Goal: Task Accomplishment & Management: Manage account settings

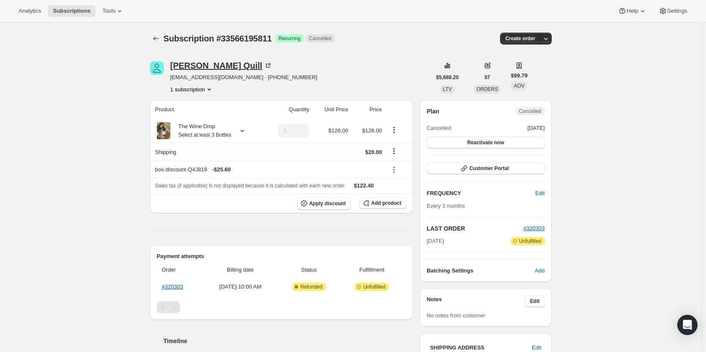
click at [186, 70] on div "Christopher Quill" at bounding box center [221, 65] width 102 height 8
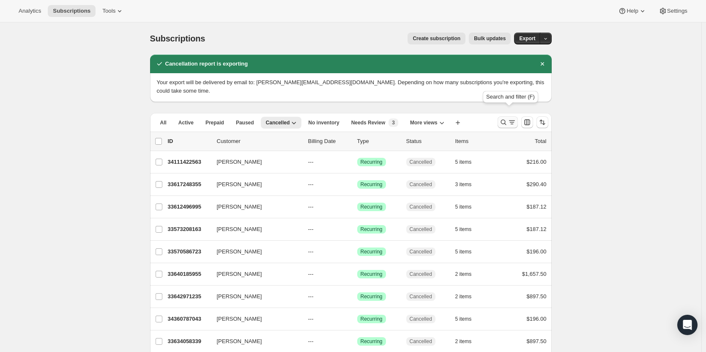
click at [504, 118] on icon "Search and filter results" at bounding box center [503, 122] width 8 height 8
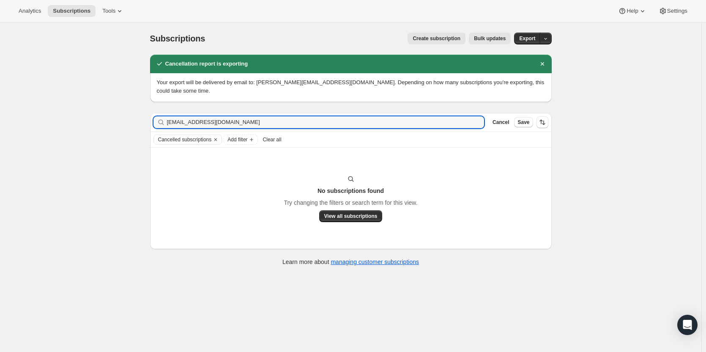
type input "[EMAIL_ADDRESS][DOMAIN_NAME]"
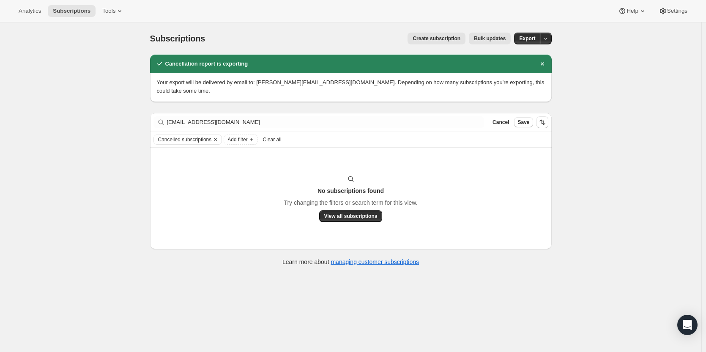
click at [271, 136] on span "Clear all" at bounding box center [272, 139] width 19 height 7
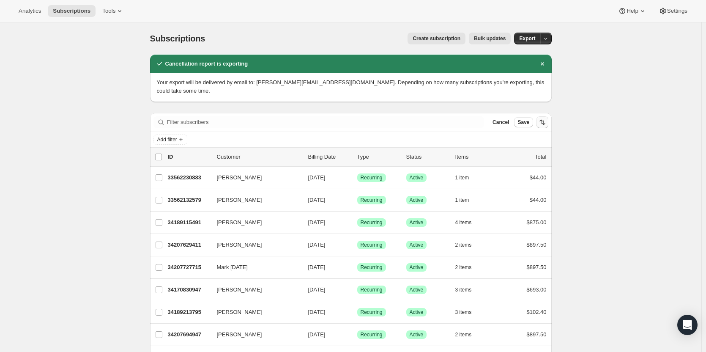
click at [544, 66] on icon "Dismiss notification" at bounding box center [542, 64] width 8 height 8
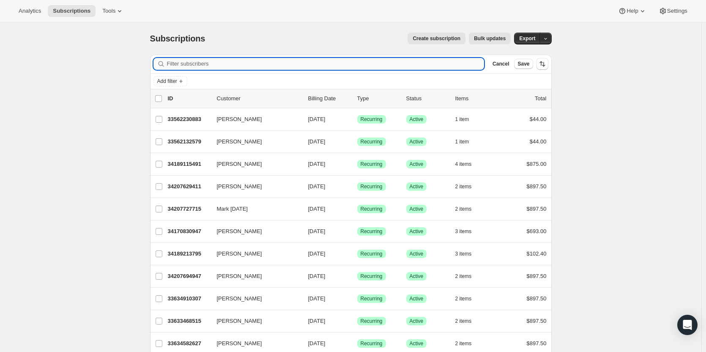
click at [326, 66] on input "Filter subscribers" at bounding box center [325, 64] width 317 height 12
paste input "joannewitty@gmail.com>"
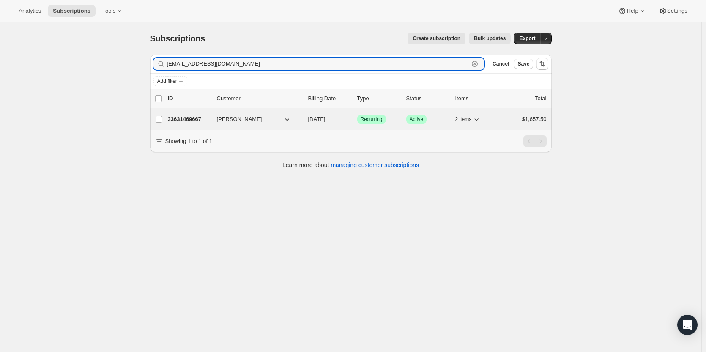
type input "[EMAIL_ADDRESS][DOMAIN_NAME]"
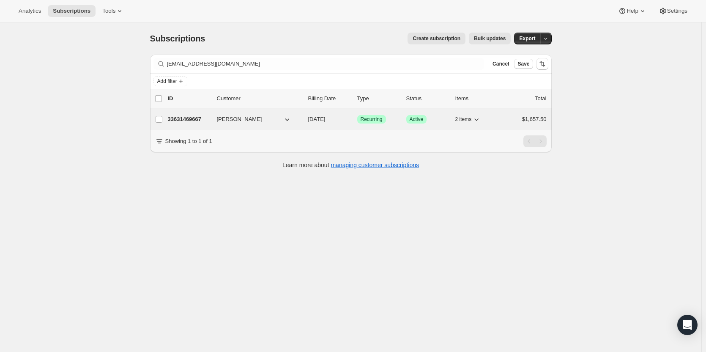
click at [188, 118] on p "33631469667" at bounding box center [189, 119] width 42 height 8
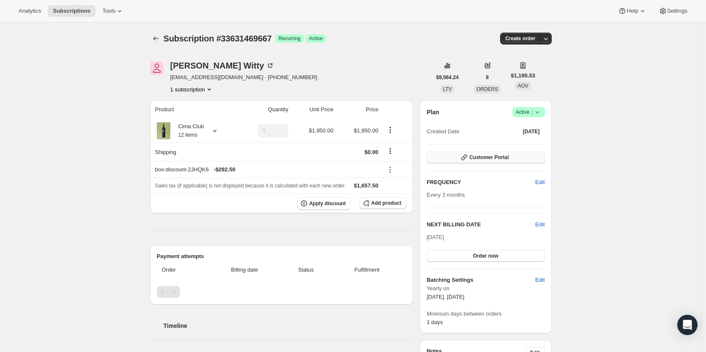
click at [497, 155] on span "Customer Portal" at bounding box center [488, 157] width 39 height 7
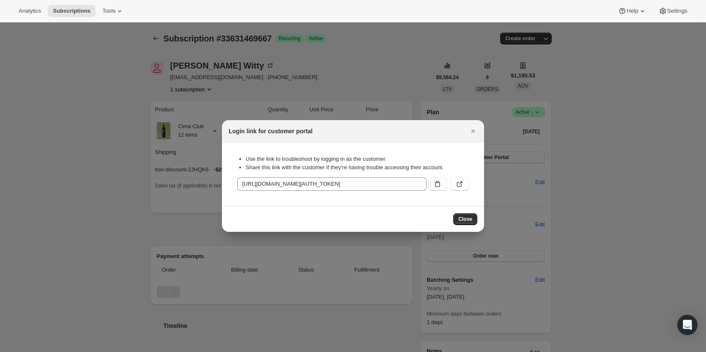
click at [469, 182] on div "Use the link to troubleshoot by logging in as the customer. Share this link wit…" at bounding box center [353, 174] width 249 height 50
click at [465, 184] on button ":r1t1:" at bounding box center [459, 184] width 19 height 14
click at [471, 133] on icon "Close" at bounding box center [473, 131] width 8 height 8
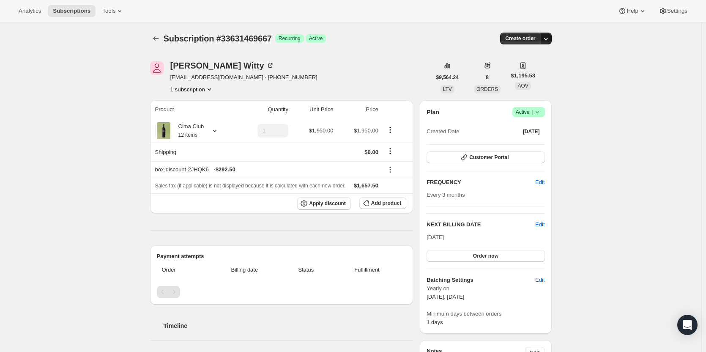
click at [552, 41] on button "button" at bounding box center [546, 39] width 12 height 12
click at [524, 73] on span "Create custom one-time order" at bounding box center [511, 70] width 73 height 6
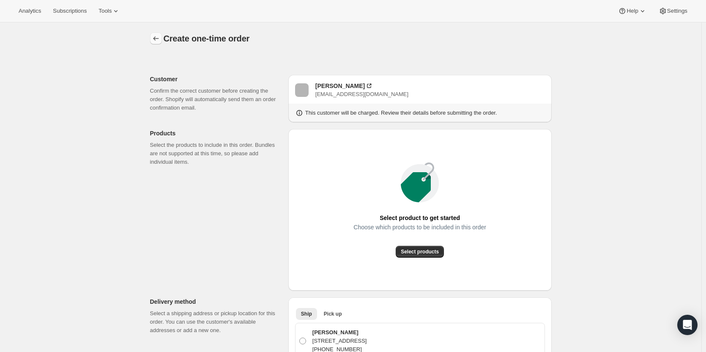
click at [160, 41] on icon "button" at bounding box center [156, 38] width 8 height 8
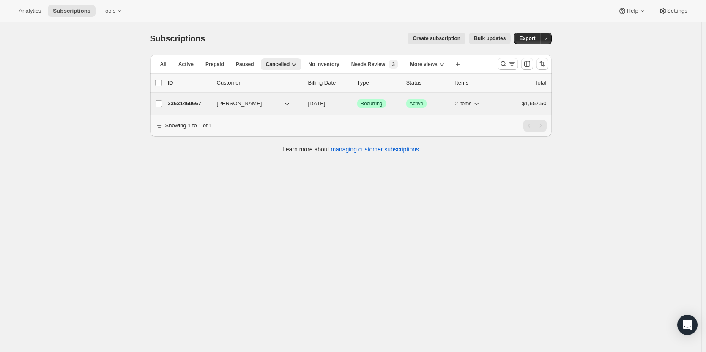
click at [180, 105] on p "33631469667" at bounding box center [189, 103] width 42 height 8
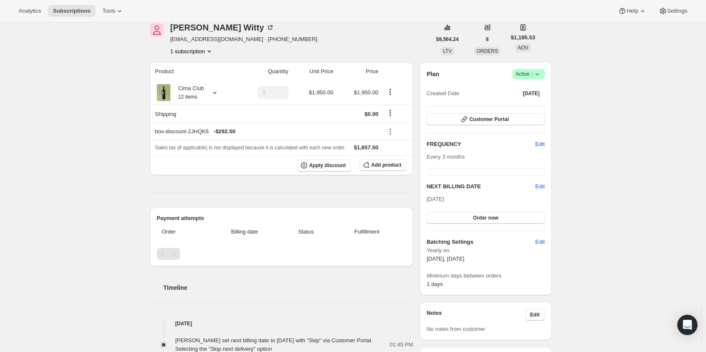
scroll to position [16, 0]
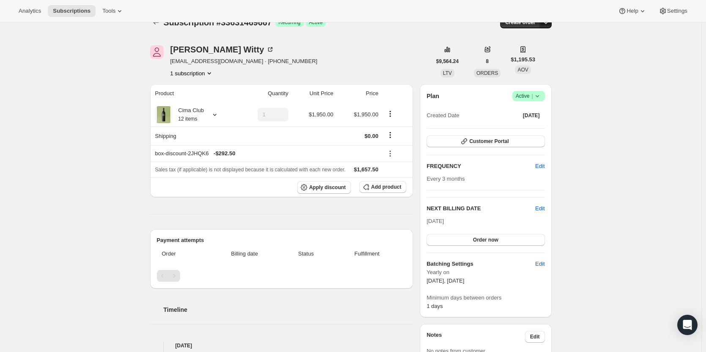
click at [549, 26] on icon "button" at bounding box center [545, 22] width 8 height 8
click at [528, 54] on span "Create custom one-time order" at bounding box center [511, 54] width 73 height 6
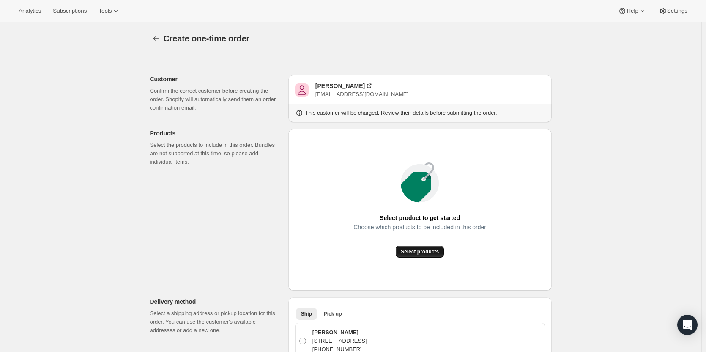
click at [412, 251] on span "Select products" at bounding box center [420, 251] width 38 height 7
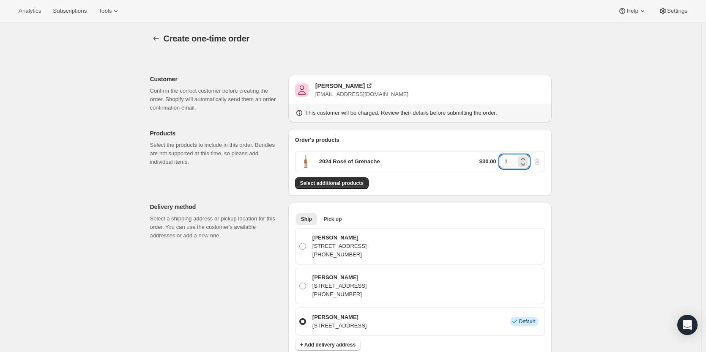
click at [504, 160] on input "1" at bounding box center [508, 162] width 17 height 14
type input "6"
click at [537, 183] on div "Select additional products" at bounding box center [420, 183] width 250 height 12
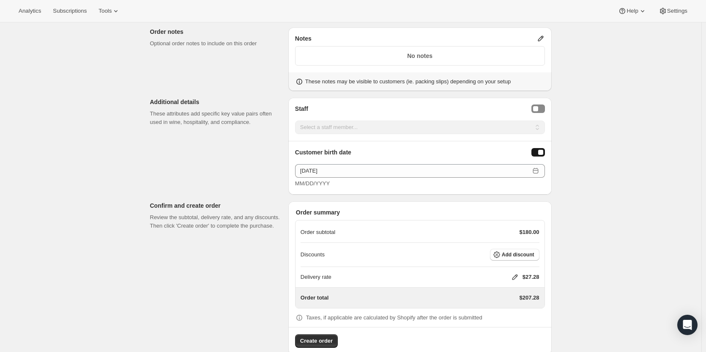
scroll to position [431, 0]
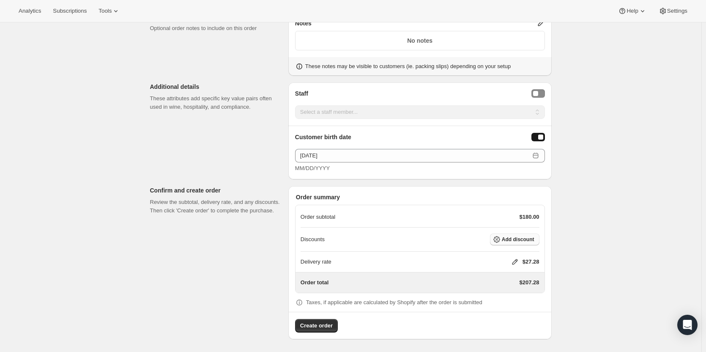
click at [511, 236] on span "Add discount" at bounding box center [518, 239] width 33 height 7
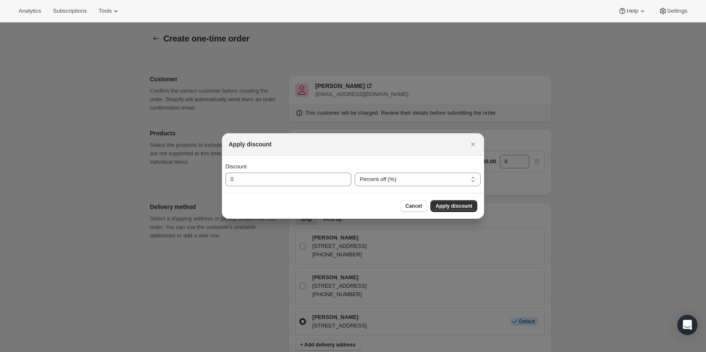
scroll to position [0, 0]
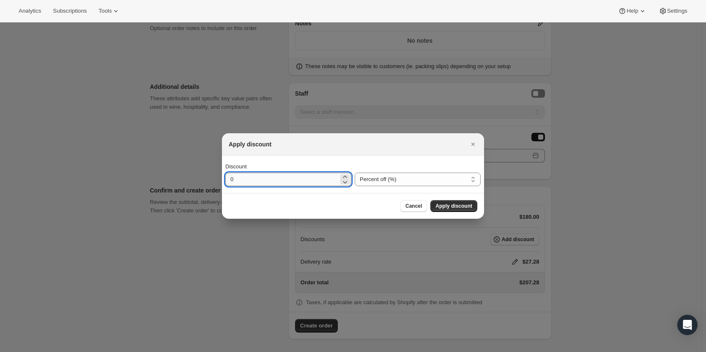
click at [289, 179] on input "0" at bounding box center [281, 179] width 113 height 14
type input "20"
click at [452, 210] on button "Apply discount" at bounding box center [453, 206] width 47 height 12
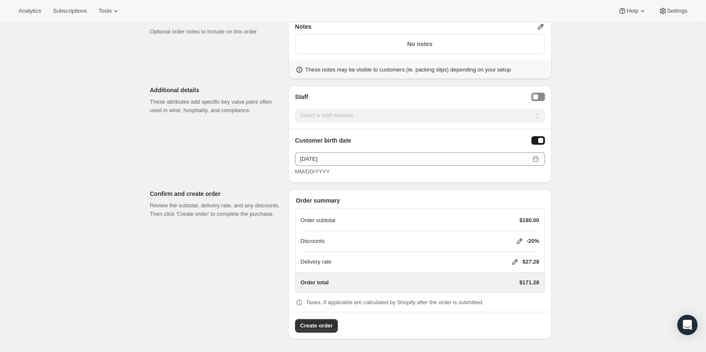
click at [516, 262] on icon at bounding box center [515, 261] width 8 height 8
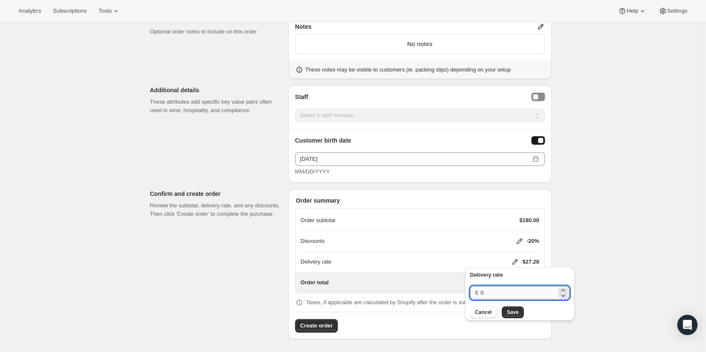
click at [481, 295] on input "0" at bounding box center [519, 293] width 76 height 14
type input "20"
click at [515, 315] on span "Save" at bounding box center [513, 312] width 12 height 7
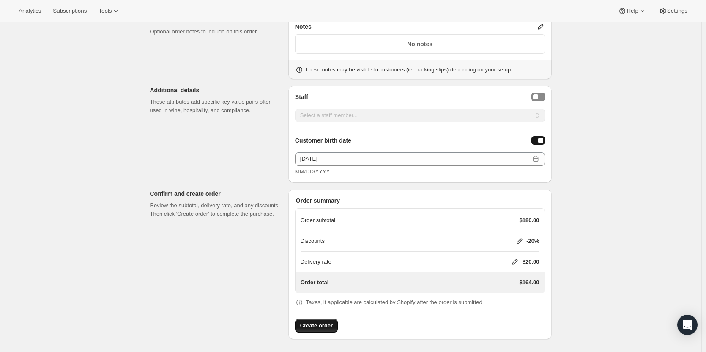
click at [323, 325] on span "Create order" at bounding box center [316, 325] width 33 height 8
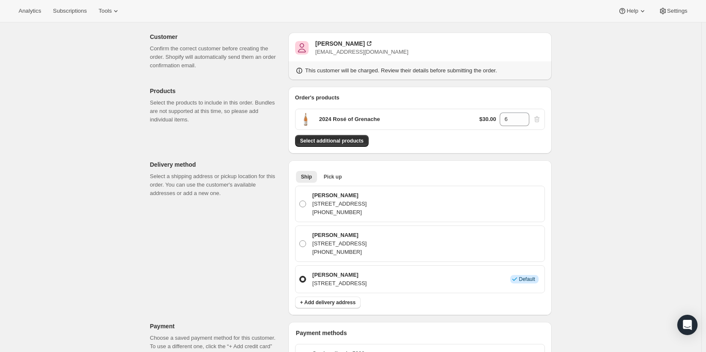
scroll to position [86, 0]
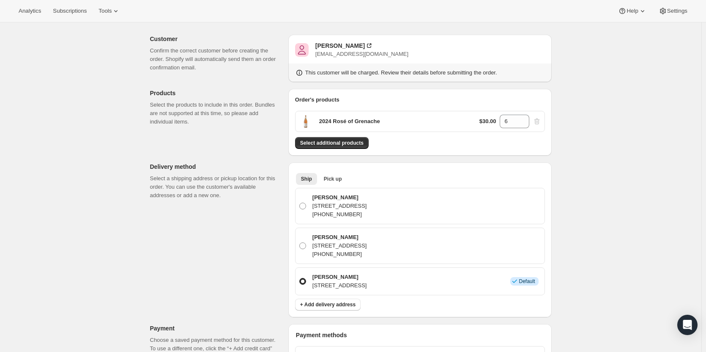
click at [367, 283] on p "[STREET_ADDRESS]" at bounding box center [339, 285] width 55 height 8
click at [300, 278] on input "Joanne Witty 10 Broad Brook Road, Bedford Hills, NY, 10507, United States Info …" at bounding box center [299, 278] width 0 height 0
click at [367, 283] on p "[STREET_ADDRESS]" at bounding box center [339, 285] width 55 height 8
click at [300, 278] on input "Joanne Witty 10 Broad Brook Road, Bedford Hills, NY, 10507, United States Info …" at bounding box center [299, 278] width 0 height 0
click at [345, 50] on div "Joanne Witty joannewitty@gmail.com" at bounding box center [361, 49] width 93 height 17
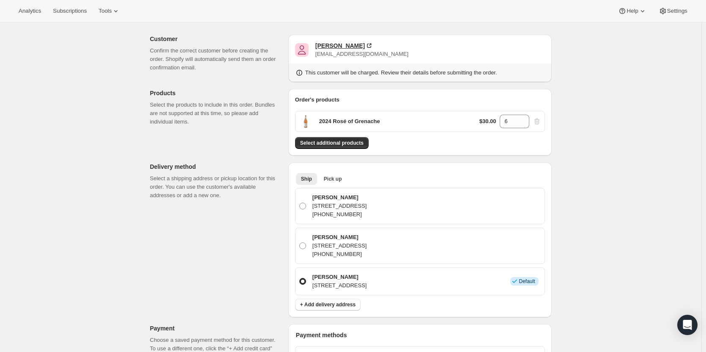
click at [329, 44] on div "[PERSON_NAME]" at bounding box center [339, 45] width 49 height 8
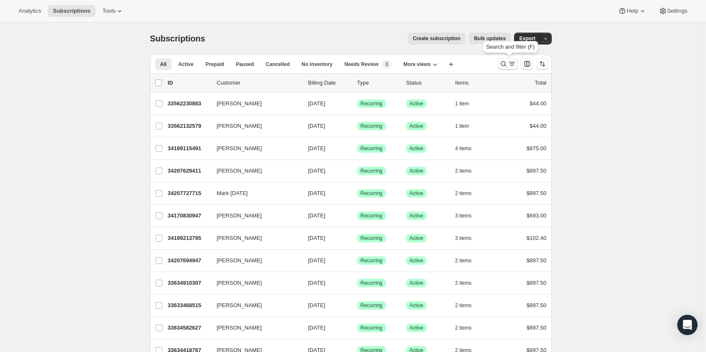
click at [502, 69] on button "Search and filter results" at bounding box center [507, 64] width 20 height 12
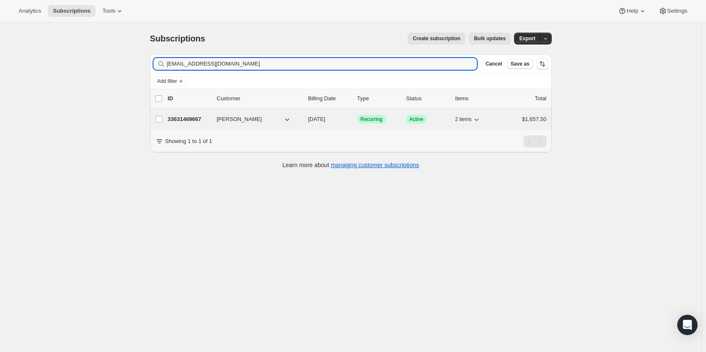
type input "[EMAIL_ADDRESS][DOMAIN_NAME]"
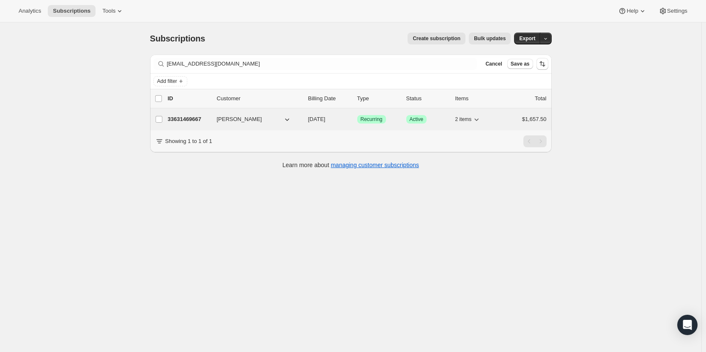
click at [192, 116] on p "33631469667" at bounding box center [189, 119] width 42 height 8
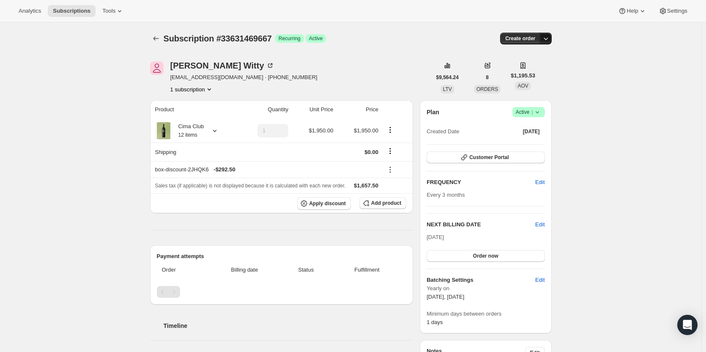
click at [548, 41] on icon "button" at bounding box center [545, 38] width 8 height 8
click at [537, 71] on span "Create custom one-time order" at bounding box center [511, 70] width 73 height 6
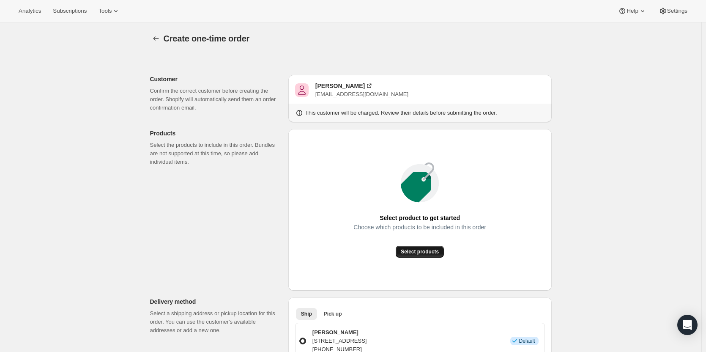
click at [422, 250] on span "Select products" at bounding box center [420, 251] width 38 height 7
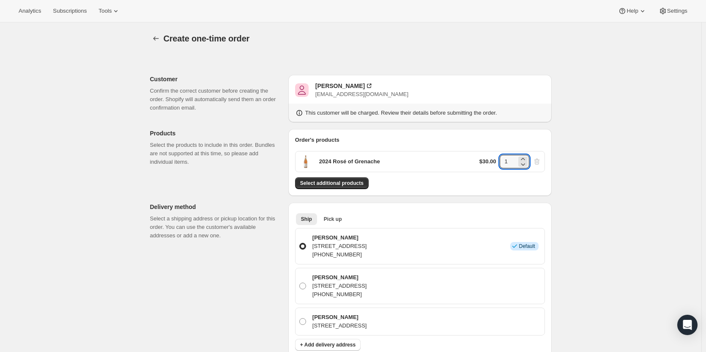
drag, startPoint x: 515, startPoint y: 163, endPoint x: 494, endPoint y: 160, distance: 21.8
click at [494, 160] on div "$30.00 1" at bounding box center [510, 162] width 62 height 14
type input "6"
click at [527, 187] on div "Select additional products" at bounding box center [420, 183] width 250 height 12
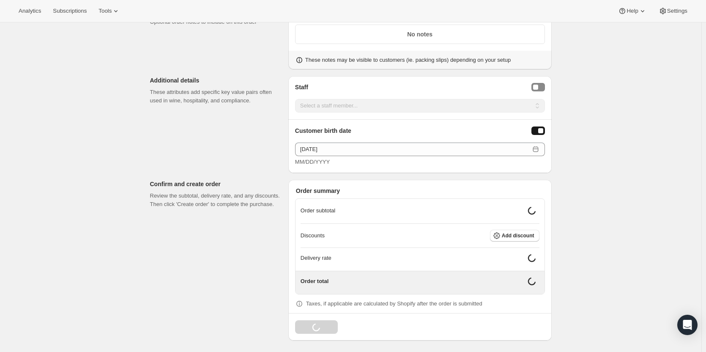
scroll to position [431, 0]
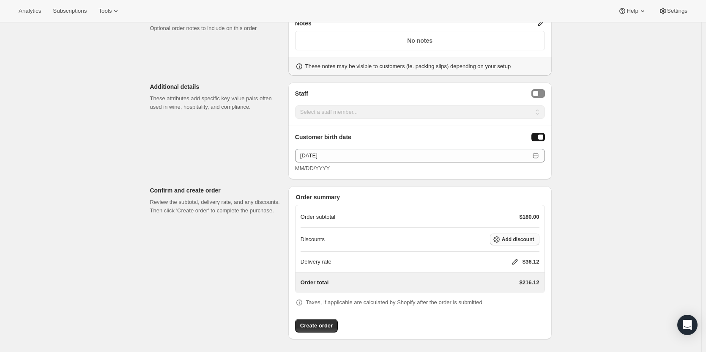
click at [517, 239] on span "Add discount" at bounding box center [518, 239] width 33 height 7
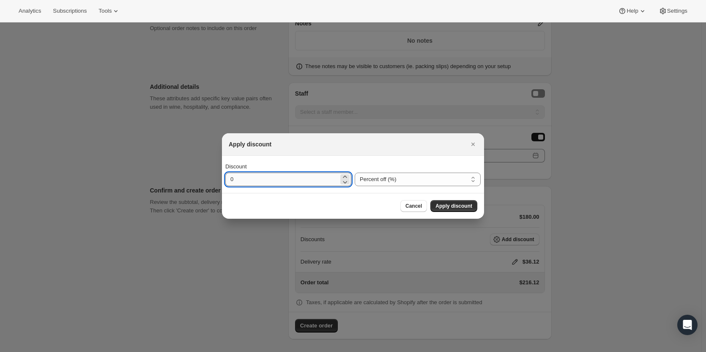
click at [240, 179] on input "0" at bounding box center [281, 179] width 113 height 14
type input "20"
click at [461, 209] on span "Apply discount" at bounding box center [453, 205] width 37 height 7
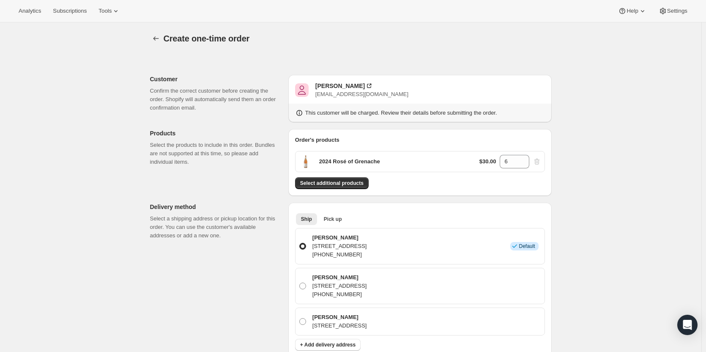
scroll to position [428, 0]
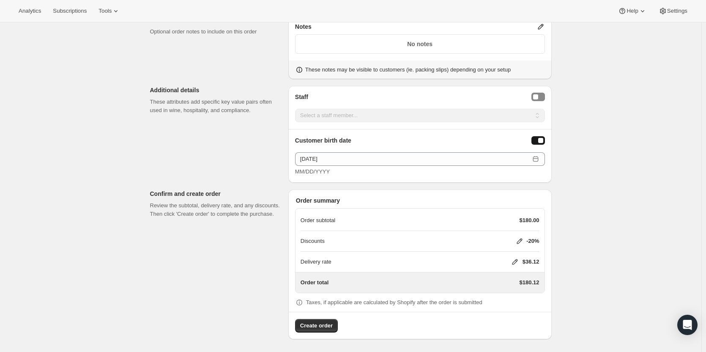
click at [514, 261] on icon at bounding box center [514, 261] width 5 height 5
click at [478, 292] on div "$ 0" at bounding box center [519, 293] width 99 height 14
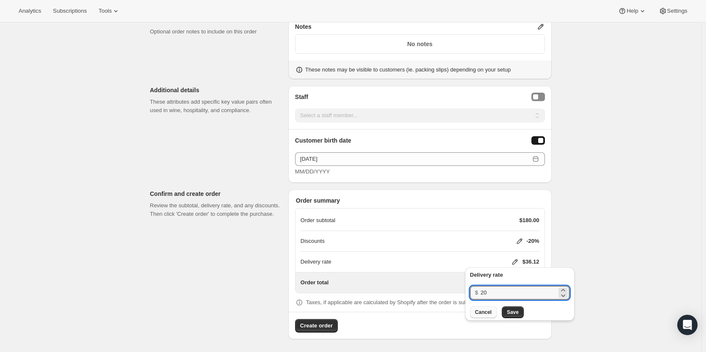
type input "20"
click at [483, 317] on button "Cancel" at bounding box center [483, 312] width 27 height 12
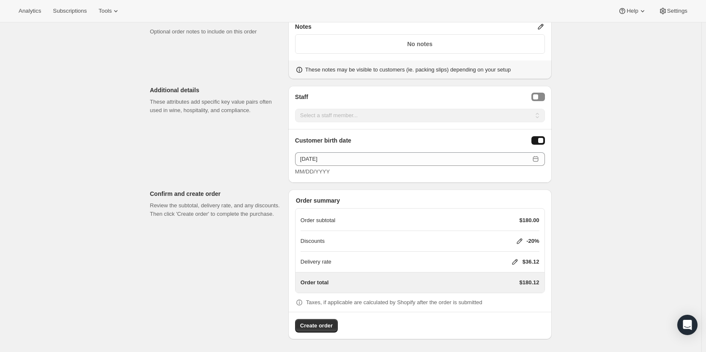
click at [517, 261] on icon at bounding box center [514, 261] width 5 height 5
click at [504, 309] on button "Save" at bounding box center [513, 312] width 22 height 12
click at [327, 324] on span "Create order" at bounding box center [316, 325] width 33 height 8
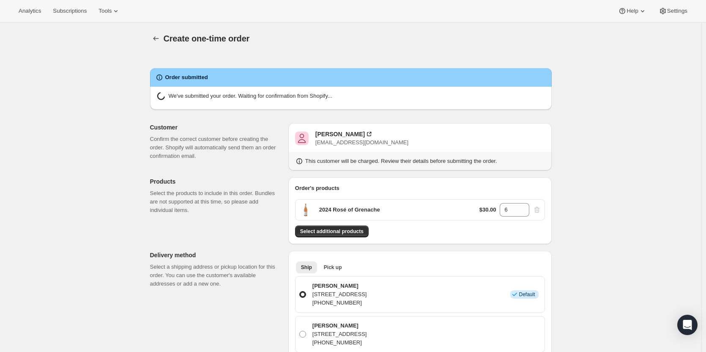
radio input "true"
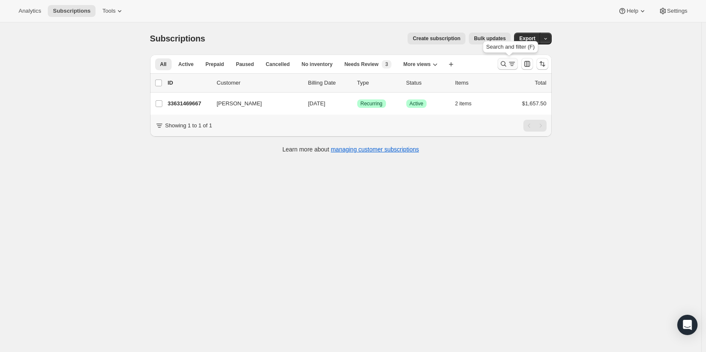
click at [506, 68] on button "Search and filter results" at bounding box center [507, 64] width 20 height 12
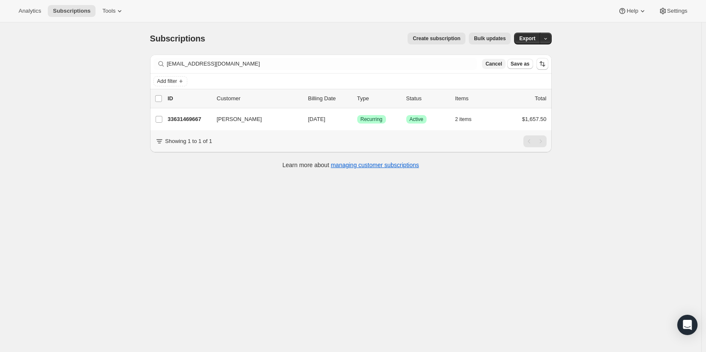
click at [497, 66] on span "Cancel" at bounding box center [493, 63] width 16 height 7
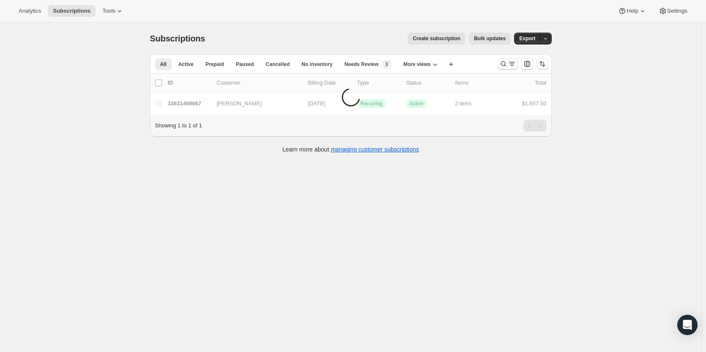
click at [508, 66] on icon "Search and filter results" at bounding box center [503, 64] width 8 height 8
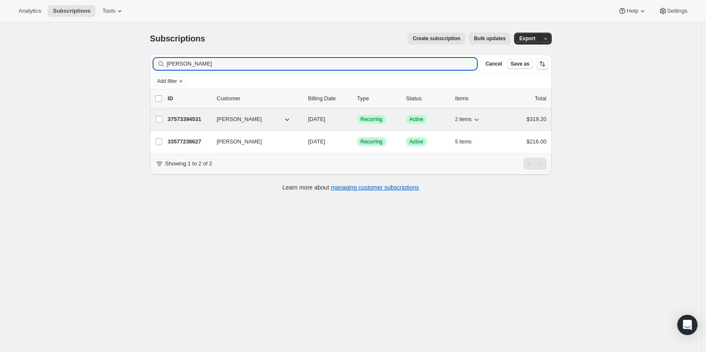
type input "Miryam Fossati"
click at [190, 121] on p "37573394531" at bounding box center [189, 119] width 42 height 8
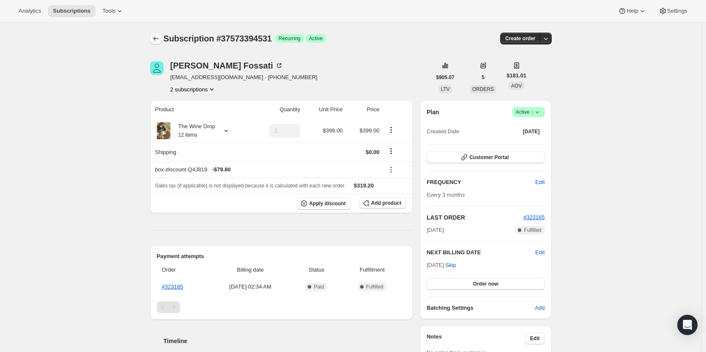
click at [160, 41] on icon "Subscriptions" at bounding box center [156, 38] width 8 height 8
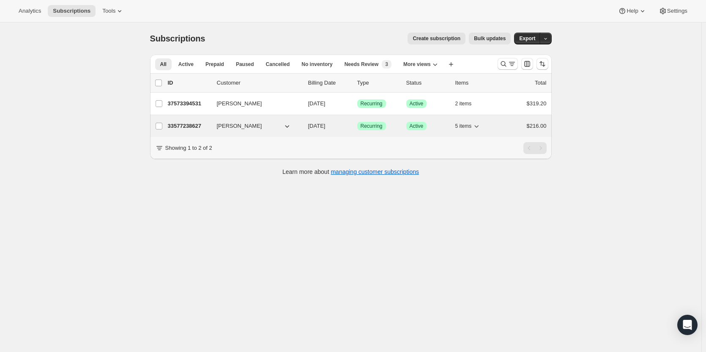
click at [193, 124] on p "33577238627" at bounding box center [189, 126] width 42 height 8
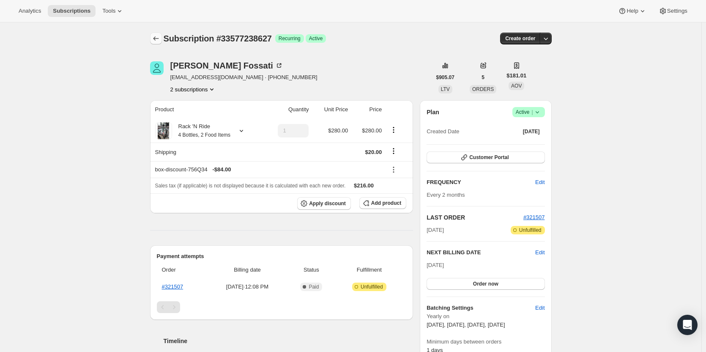
click at [160, 42] on icon "Subscriptions" at bounding box center [156, 38] width 8 height 8
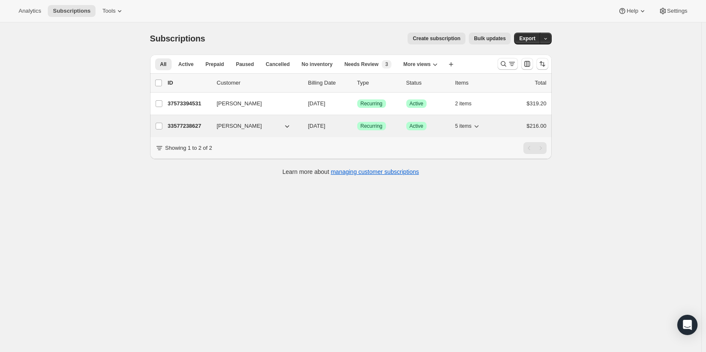
click at [197, 122] on p "33577238627" at bounding box center [189, 126] width 42 height 8
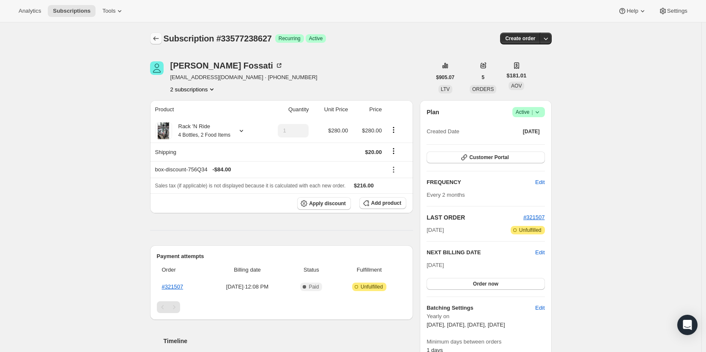
click at [157, 39] on icon "Subscriptions" at bounding box center [156, 38] width 8 height 8
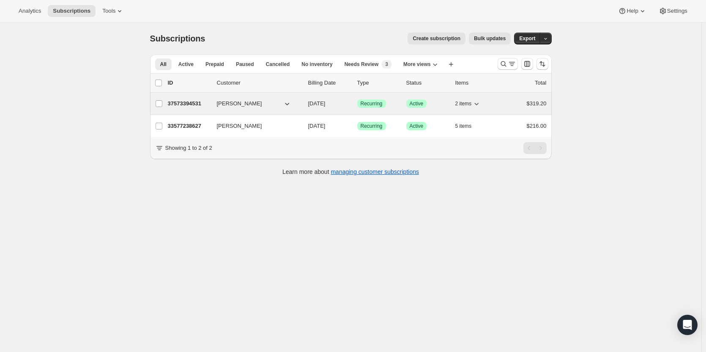
click at [170, 102] on p "37573394531" at bounding box center [189, 103] width 42 height 8
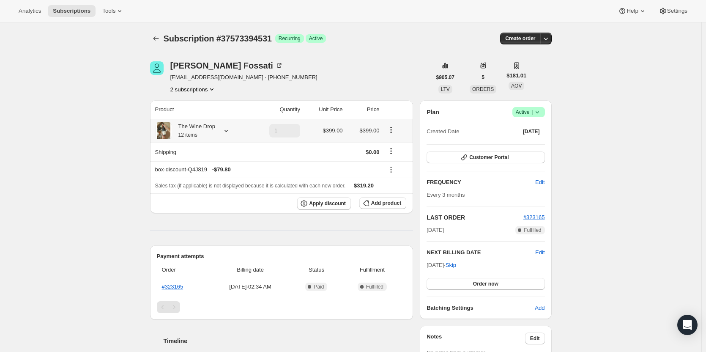
click at [221, 137] on div "The Wine Drop 12 items" at bounding box center [201, 130] width 92 height 17
click at [223, 132] on icon at bounding box center [226, 130] width 8 height 8
click at [159, 41] on icon "Subscriptions" at bounding box center [156, 38] width 8 height 8
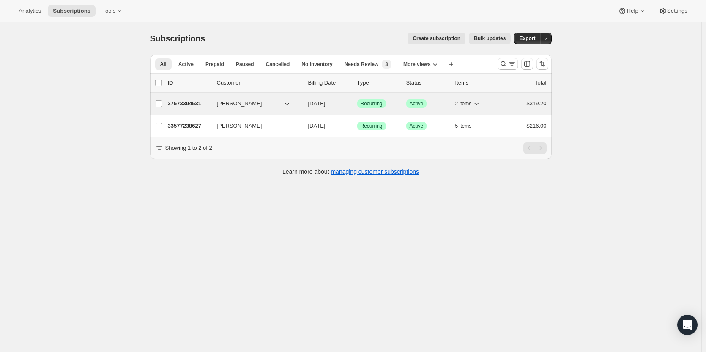
click at [190, 106] on p "37573394531" at bounding box center [189, 103] width 42 height 8
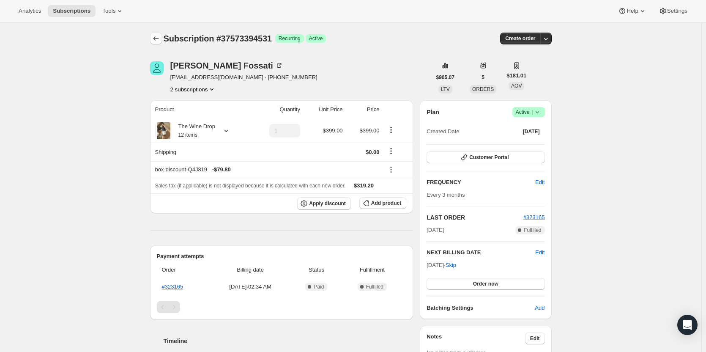
click at [158, 38] on icon "Subscriptions" at bounding box center [156, 38] width 8 height 8
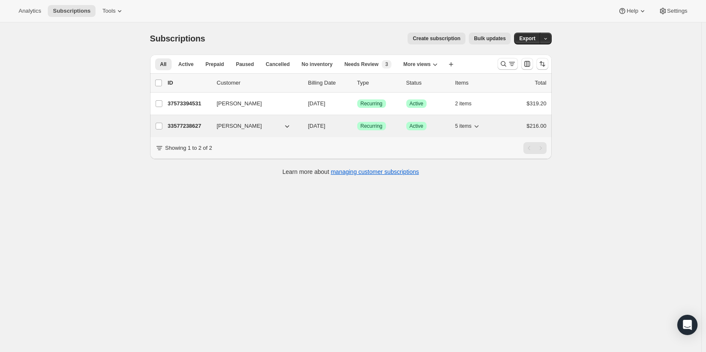
click at [200, 123] on p "33577238627" at bounding box center [189, 126] width 42 height 8
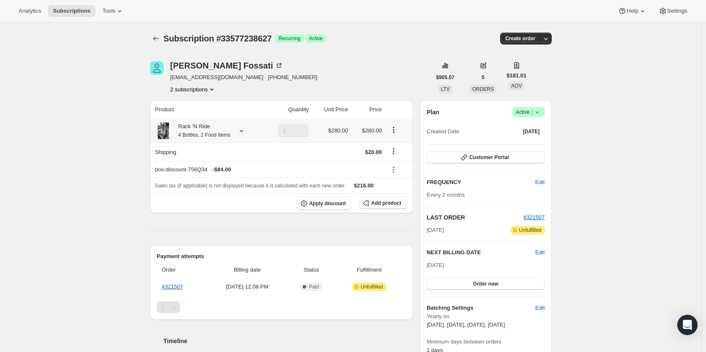
click at [238, 131] on icon at bounding box center [241, 130] width 8 height 8
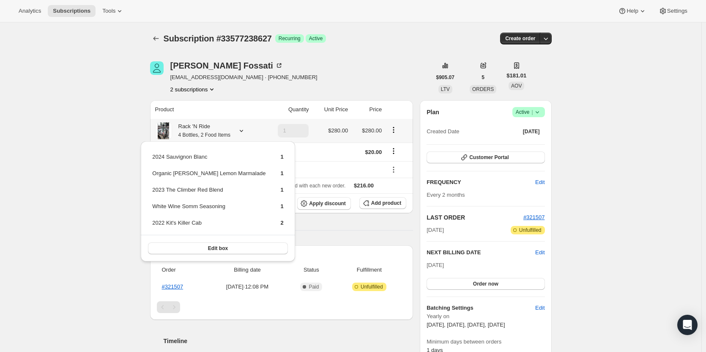
click at [238, 131] on icon at bounding box center [241, 130] width 8 height 8
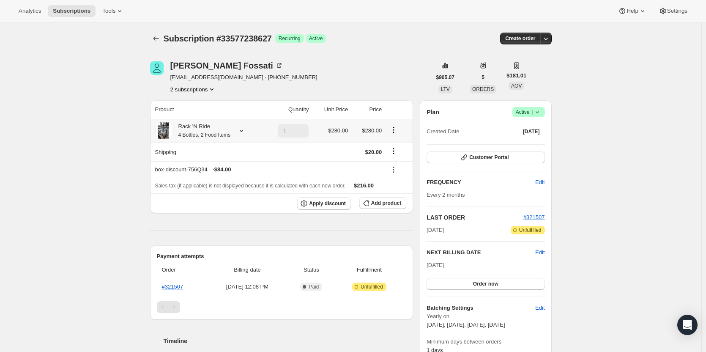
click at [238, 131] on icon at bounding box center [241, 130] width 8 height 8
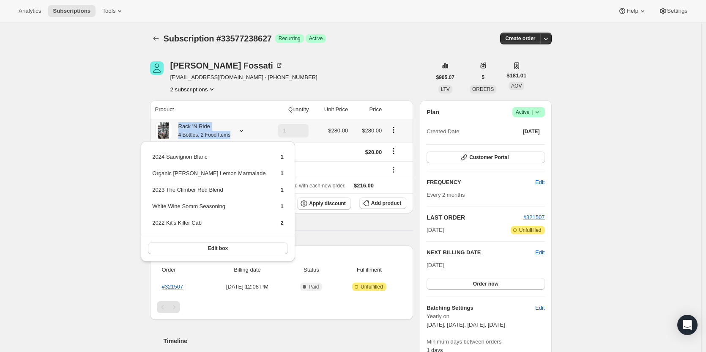
click at [238, 131] on icon at bounding box center [241, 130] width 8 height 8
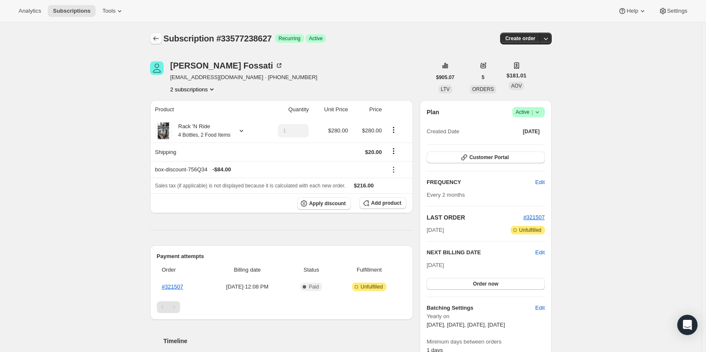
click at [157, 39] on icon "Subscriptions" at bounding box center [156, 38] width 8 height 8
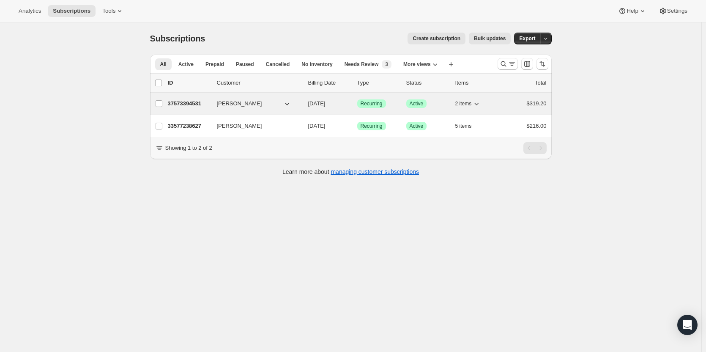
click at [186, 104] on p "37573394531" at bounding box center [189, 103] width 42 height 8
